Goal: Information Seeking & Learning: Learn about a topic

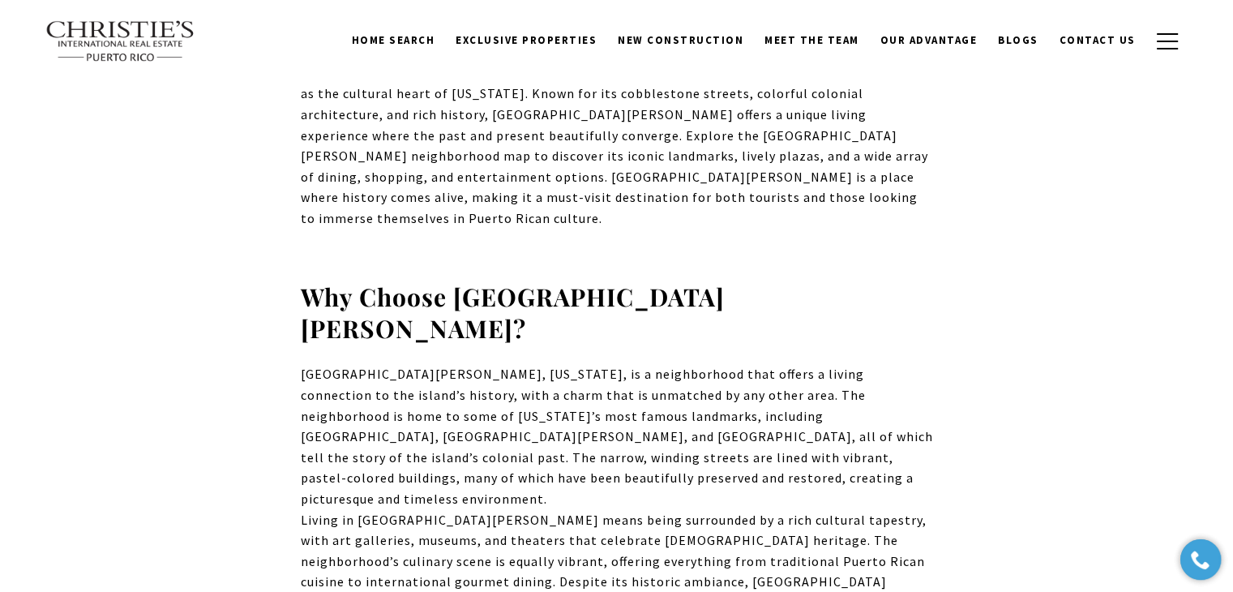
scroll to position [567, 0]
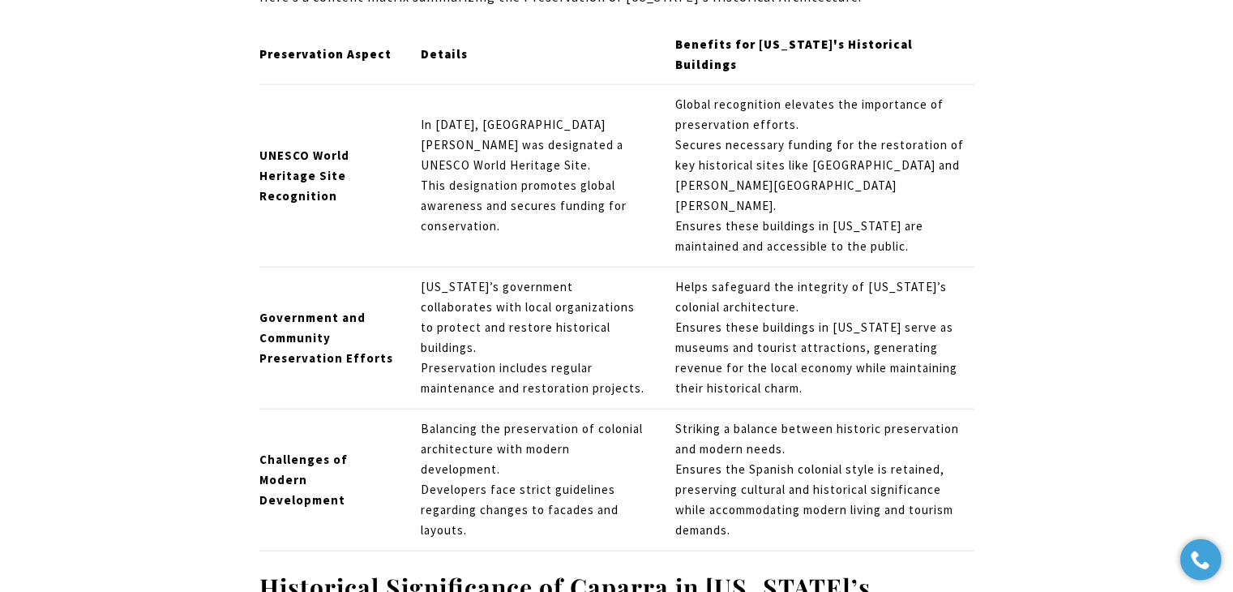
scroll to position [5988, 0]
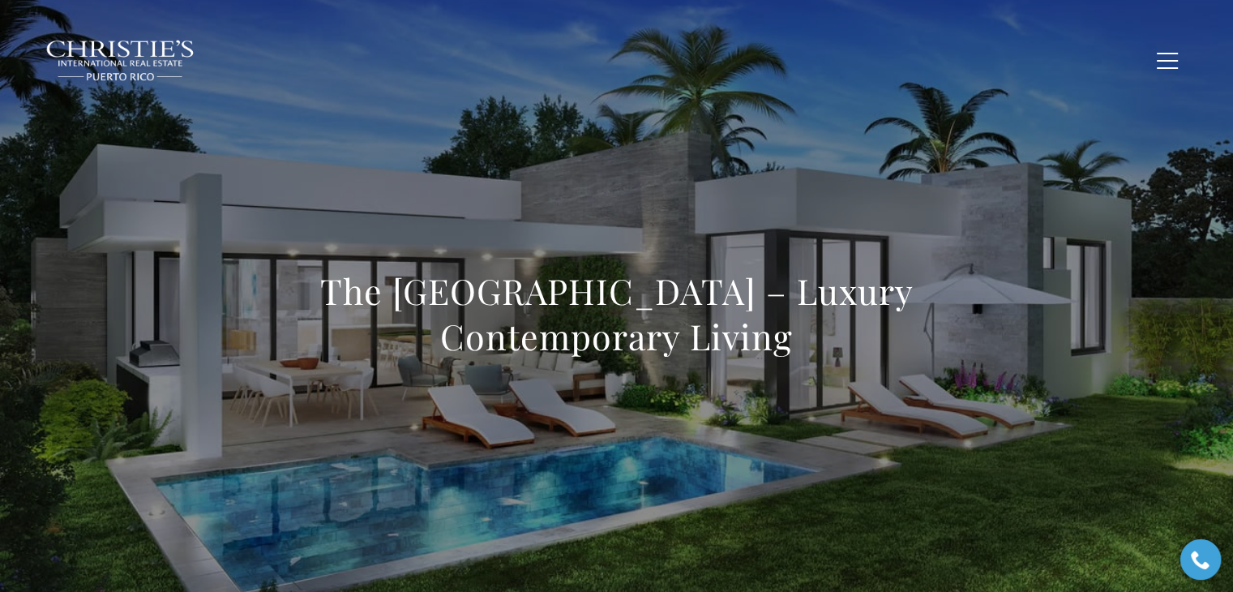
drag, startPoint x: 812, startPoint y: 339, endPoint x: 202, endPoint y: 299, distance: 611.6
click at [202, 299] on div "The [GEOGRAPHIC_DATA] – Luxury Contemporary Living" at bounding box center [616, 324] width 1135 height 486
copy h1 "The [GEOGRAPHIC_DATA] – Luxury Contemporary Living"
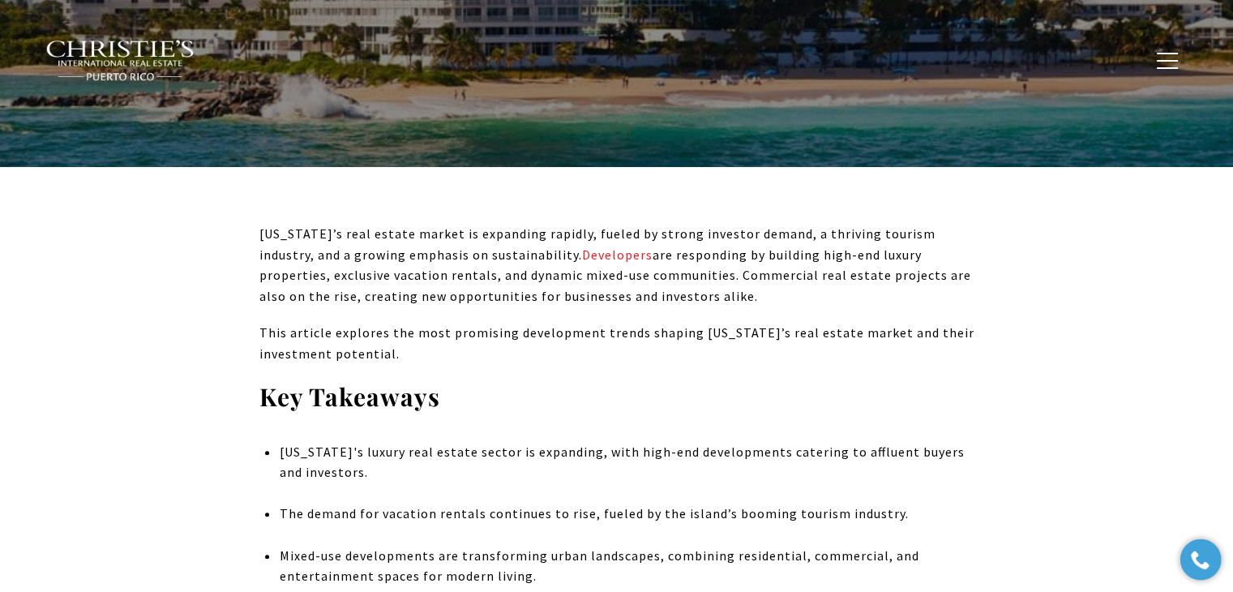
scroll to position [2104, 0]
